Goal: Task Accomplishment & Management: Complete application form

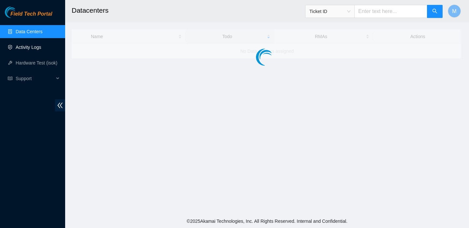
click at [33, 50] on link "Activity Logs" at bounding box center [29, 47] width 26 height 5
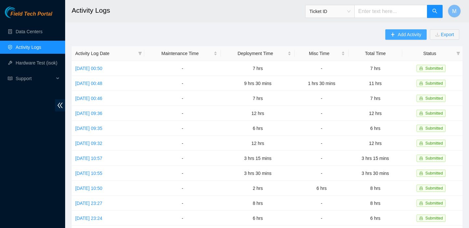
click at [409, 35] on span "Add Activity" at bounding box center [409, 34] width 23 height 7
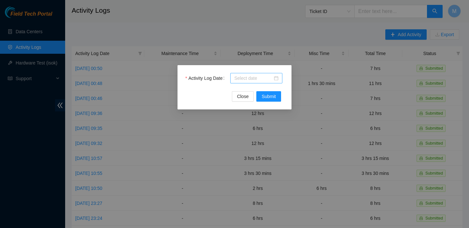
click at [261, 78] on input "Activity Log Date" at bounding box center [253, 78] width 38 height 7
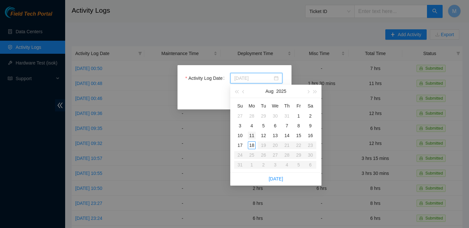
type input "[DATE]"
click at [251, 133] on div "11" at bounding box center [252, 136] width 8 height 8
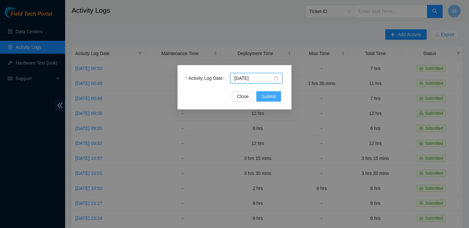
click at [275, 96] on span "Submit" at bounding box center [269, 96] width 14 height 7
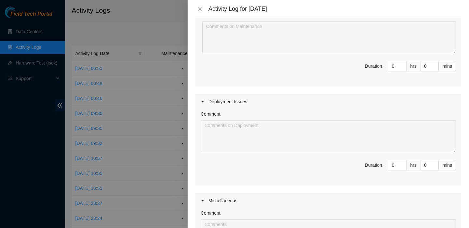
scroll to position [81, 0]
click at [394, 168] on input "0" at bounding box center [397, 166] width 18 height 10
type input "08"
type input "8"
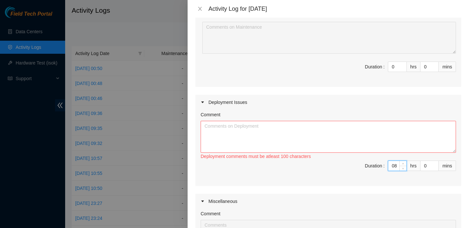
click at [394, 168] on input "08" at bounding box center [397, 166] width 18 height 10
type input "8"
click at [291, 137] on textarea "Comment" at bounding box center [328, 137] width 255 height 32
click at [303, 152] on textarea "IAD32 DWDM: -Used field tech guide to configure and take traces of the followin…" at bounding box center [328, 137] width 255 height 32
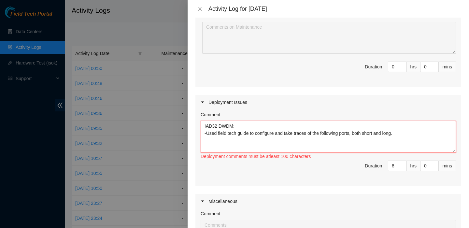
click at [302, 145] on textarea "IAD32 DWDM: -Used field tech guide to configure and take traces of the followin…" at bounding box center [328, 137] width 255 height 32
paste textarea "PP:0001:1304271 Port 35, 23244630 PP:0000:1307984 Port 35, 23244631"
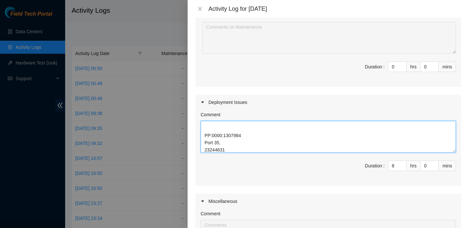
scroll to position [0, 0]
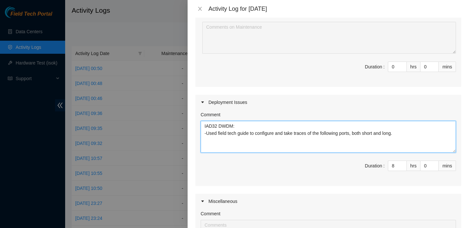
click at [233, 141] on textarea "IAD32 DWDM: -Used field tech guide to configure and take traces of the followin…" at bounding box center [328, 137] width 255 height 32
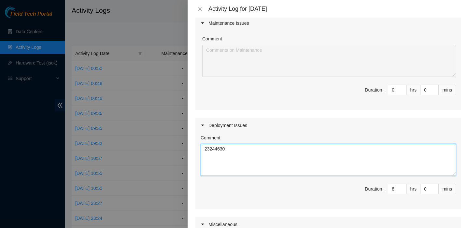
scroll to position [64, 0]
click at [204, 158] on textarea "IAD32 DWDM: -Used field tech guide to configure and take traces of the followin…" at bounding box center [328, 160] width 255 height 32
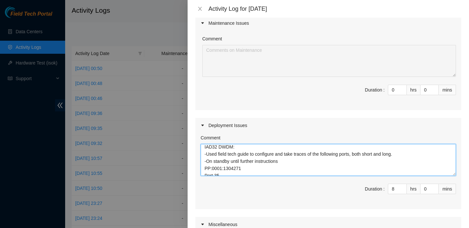
scroll to position [3, 0]
click at [415, 154] on textarea "IAD32 DWDM: -Used field tech guide to configure and take traces of the followin…" at bounding box center [328, 160] width 255 height 32
click at [305, 165] on textarea "IAD32 DWDM: -Used field tech guide to configure and take traces of the followin…" at bounding box center [328, 160] width 255 height 32
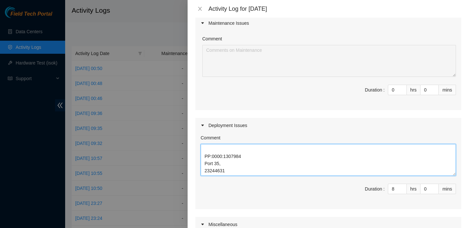
scroll to position [69, 0]
paste textarea "DP83347"
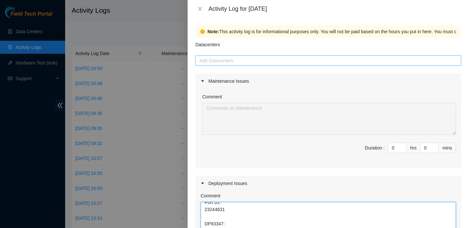
click at [277, 63] on div at bounding box center [328, 61] width 262 height 8
type textarea "IAD32 DWDM: -Used field tech guide to configure and take traces of the followin…"
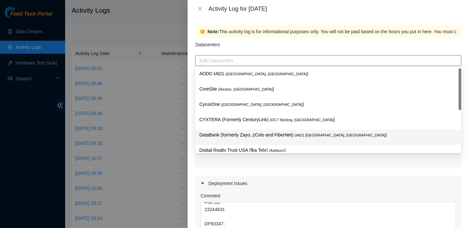
click at [268, 132] on p "DataBank (formerly Zayo, zColo and FiberNet) ( IAD1 [GEOGRAPHIC_DATA], [GEOGRAP…" at bounding box center [328, 134] width 258 height 7
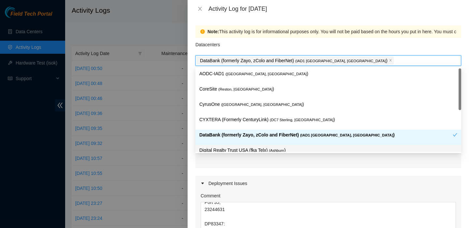
click at [261, 171] on div "Maintenance Issues Comment Duration : 0 hrs 0 mins Deployment Issues Comment IA…" at bounding box center [328, 220] width 266 height 292
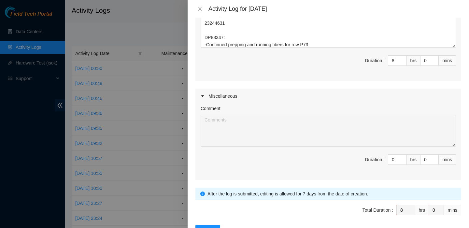
scroll to position [209, 0]
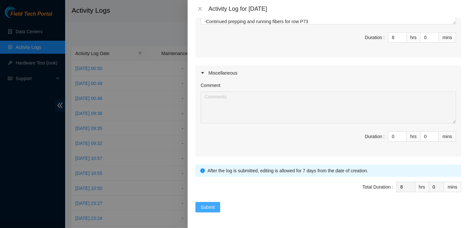
click at [207, 207] on span "Submit" at bounding box center [208, 207] width 14 height 7
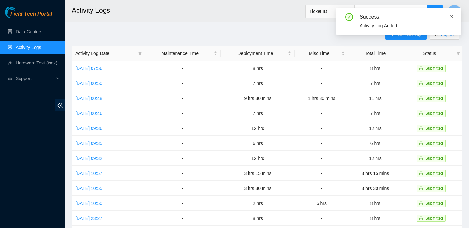
click at [452, 16] on icon "close" at bounding box center [451, 16] width 3 height 3
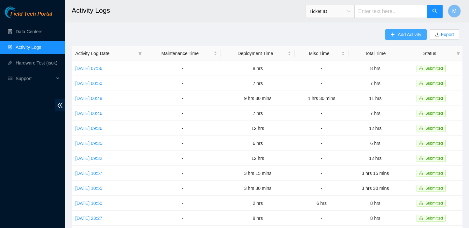
click at [407, 35] on span "Add Activity" at bounding box center [409, 34] width 23 height 7
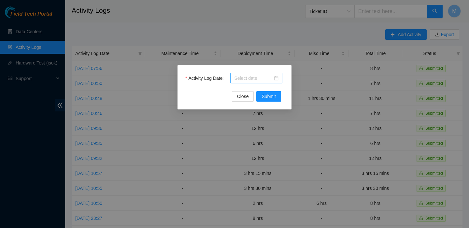
click at [264, 80] on input "Activity Log Date" at bounding box center [253, 78] width 38 height 7
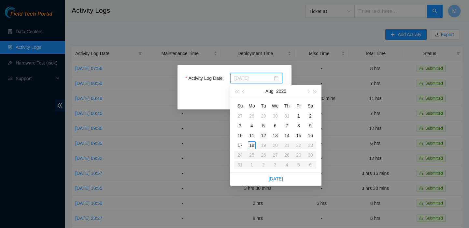
type input "[DATE]"
click at [264, 133] on div "12" at bounding box center [264, 136] width 8 height 8
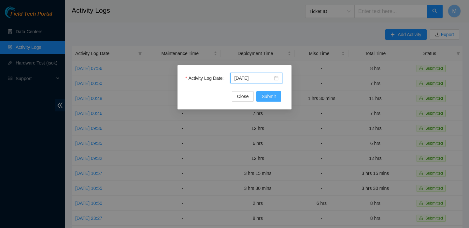
click at [269, 96] on span "Submit" at bounding box center [269, 96] width 14 height 7
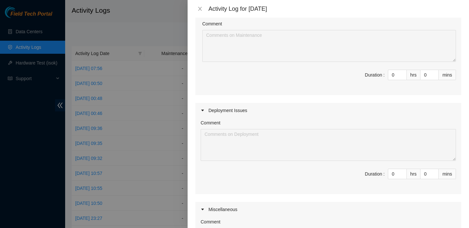
scroll to position [74, 0]
click at [389, 172] on input "0" at bounding box center [397, 173] width 18 height 10
type input "9"
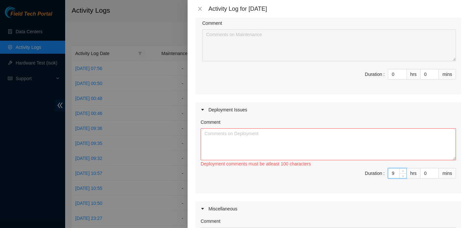
type input "9"
click at [308, 151] on textarea "Comment" at bounding box center [328, 144] width 255 height 32
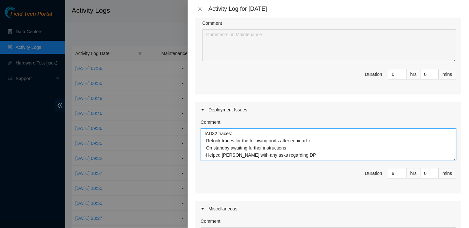
scroll to position [0, 0]
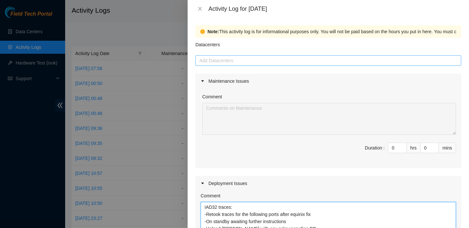
click at [281, 62] on div at bounding box center [328, 61] width 262 height 8
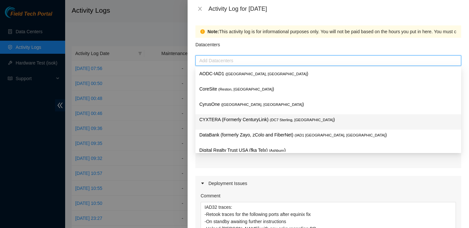
scroll to position [116, 0]
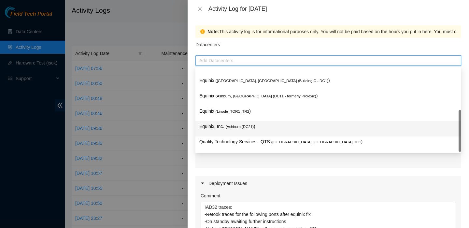
click at [275, 126] on p "Equinix, Inc. ( [GEOGRAPHIC_DATA] (DC21) )" at bounding box center [328, 126] width 258 height 7
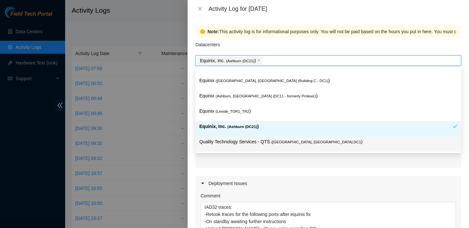
click at [280, 171] on div "Maintenance Issues Comment Duration : 0 hrs 0 mins Deployment Issues Comment IA…" at bounding box center [328, 220] width 266 height 292
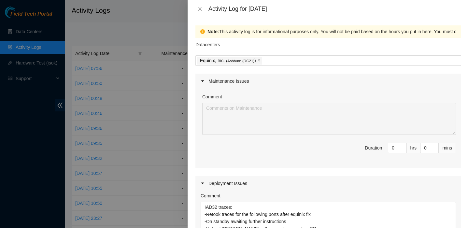
scroll to position [81, 0]
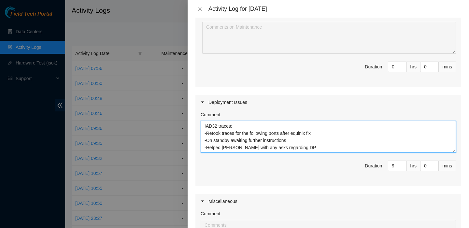
click at [272, 147] on textarea "IAD32 traces: -Retook traces for the following ports after equinix fix -On stan…" at bounding box center [328, 137] width 255 height 32
paste textarea "DP83347"
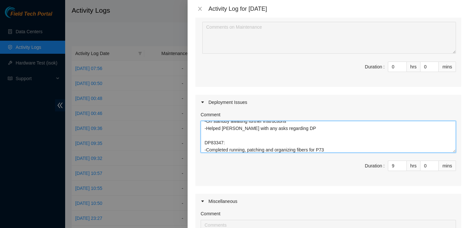
scroll to position [0, 0]
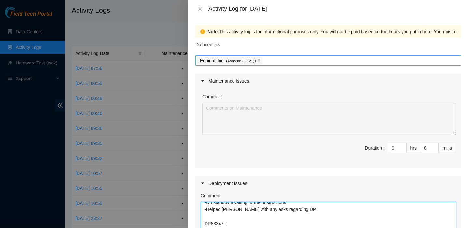
click at [279, 61] on div "Equinix, Inc. ( [GEOGRAPHIC_DATA] (DC21) )" at bounding box center [328, 60] width 262 height 9
type textarea "IAD32 traces: -Retook traces for the following ports after equinix fix -On stan…"
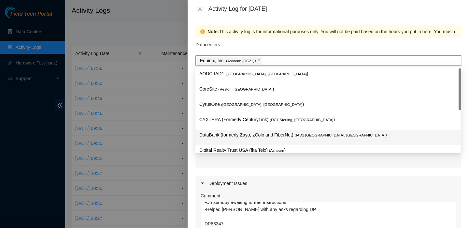
click at [262, 134] on p "DataBank (formerly Zayo, zColo and FiberNet) ( IAD1 [GEOGRAPHIC_DATA], [GEOGRAP…" at bounding box center [328, 134] width 258 height 7
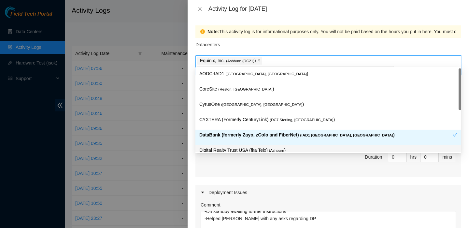
click at [261, 174] on div "Maintenance Issues Comment Duration : 0 hrs 0 mins Deployment Issues Comment IA…" at bounding box center [328, 229] width 266 height 292
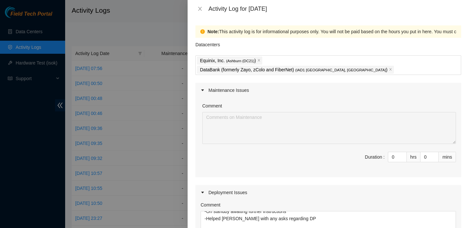
scroll to position [209, 0]
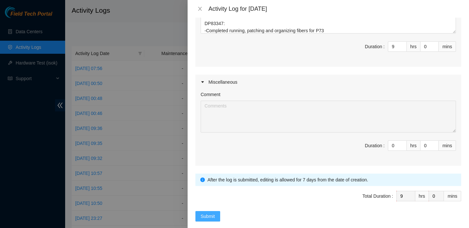
click at [213, 213] on span "Submit" at bounding box center [208, 216] width 14 height 7
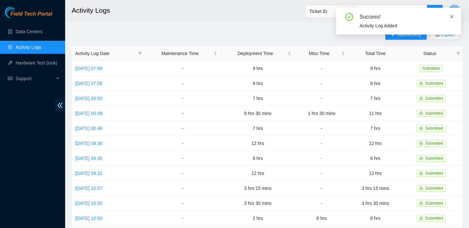
click at [452, 15] on icon "close" at bounding box center [451, 16] width 3 height 3
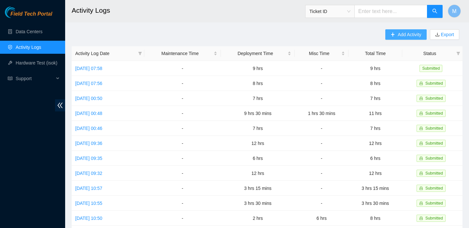
click at [415, 30] on button "Add Activity" at bounding box center [405, 34] width 41 height 10
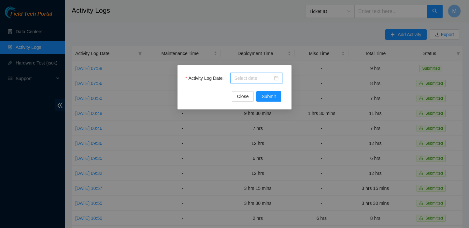
click at [264, 79] on input "Activity Log Date" at bounding box center [253, 78] width 38 height 7
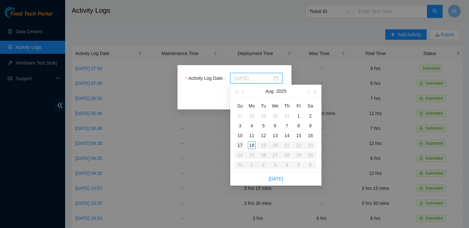
type input "[DATE]"
click at [241, 142] on div "17" at bounding box center [240, 145] width 8 height 8
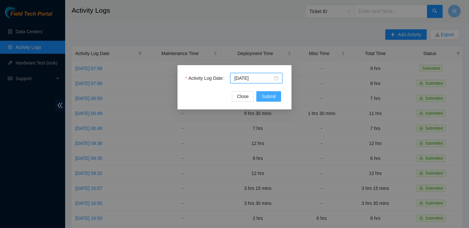
click at [275, 100] on button "Submit" at bounding box center [268, 96] width 25 height 10
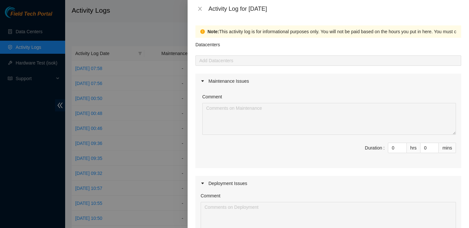
scroll to position [92, 0]
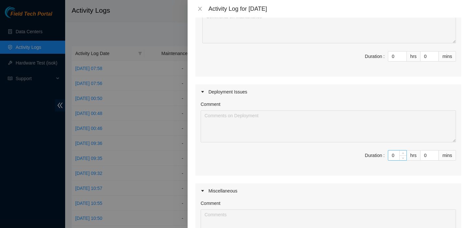
click at [393, 157] on input "0" at bounding box center [397, 155] width 18 height 10
type input "6"
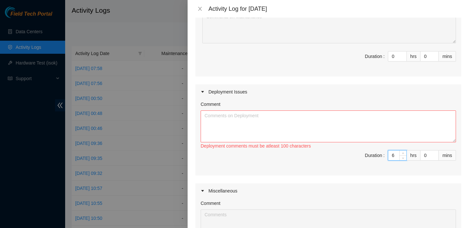
type input "6"
click at [344, 135] on textarea "Comment" at bounding box center [328, 126] width 255 height 32
paste textarea "DP83347"
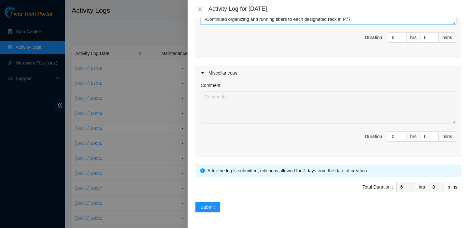
scroll to position [0, 0]
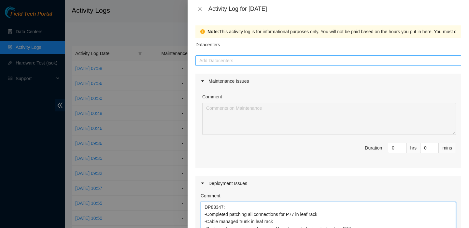
click at [288, 61] on div at bounding box center [328, 61] width 262 height 8
type textarea "DP83347: -Completed patching all connections for P77 in leaf rack -Cable manage…"
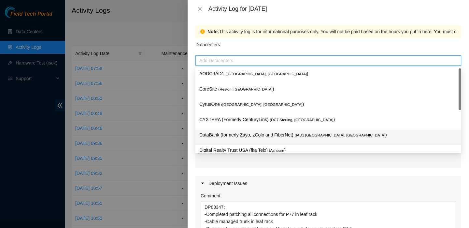
click at [267, 140] on div "DataBank (formerly Zayo, zColo and FiberNet) ( IAD1 [GEOGRAPHIC_DATA], [GEOGRAP…" at bounding box center [328, 137] width 258 height 12
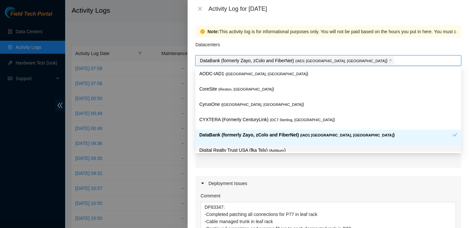
click at [292, 169] on div "Maintenance Issues Comment Duration : 0 hrs 0 mins Deployment Issues Comment DP…" at bounding box center [328, 220] width 266 height 292
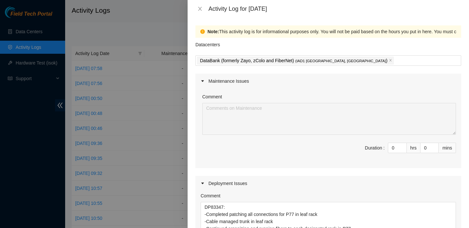
scroll to position [209, 0]
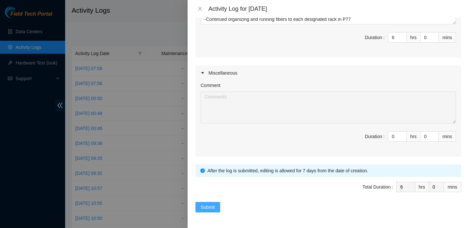
click at [211, 205] on span "Submit" at bounding box center [208, 207] width 14 height 7
